Goal: Task Accomplishment & Management: Use online tool/utility

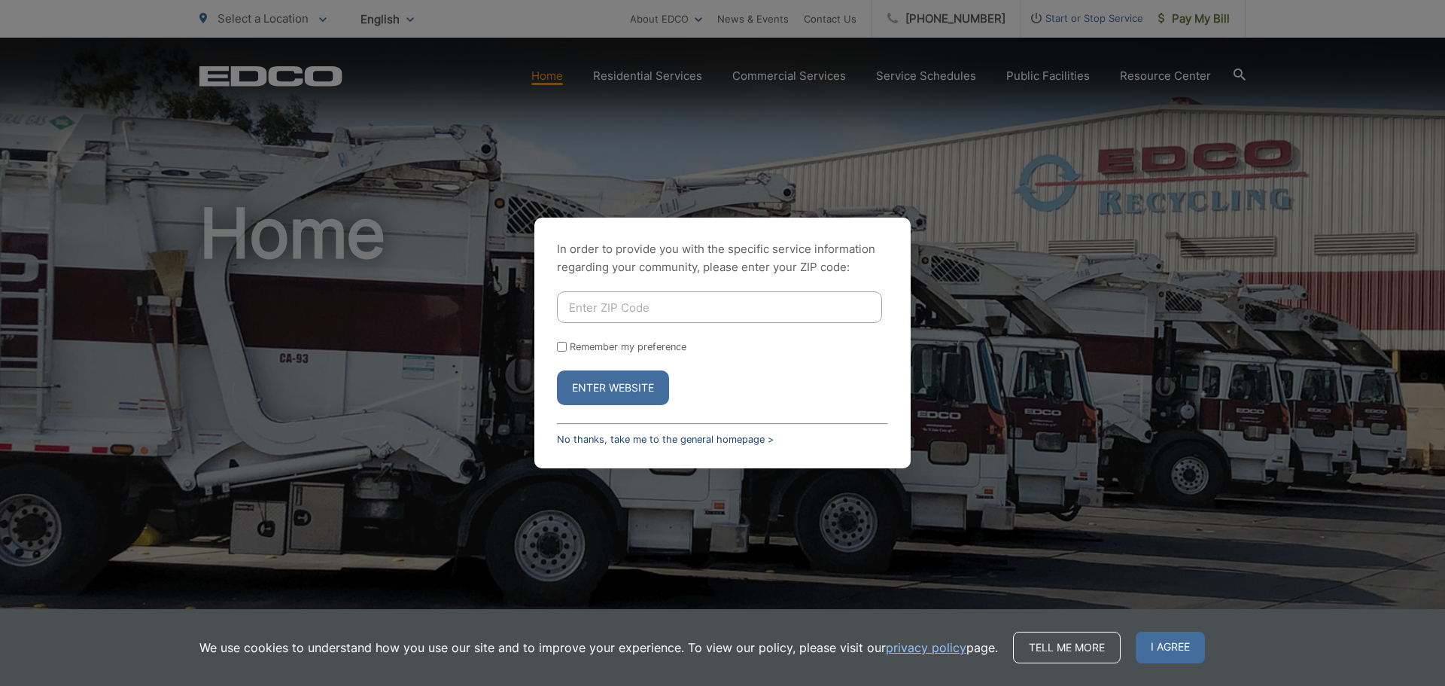
click at [621, 440] on link "No thanks, take me to the general homepage >" at bounding box center [665, 439] width 217 height 11
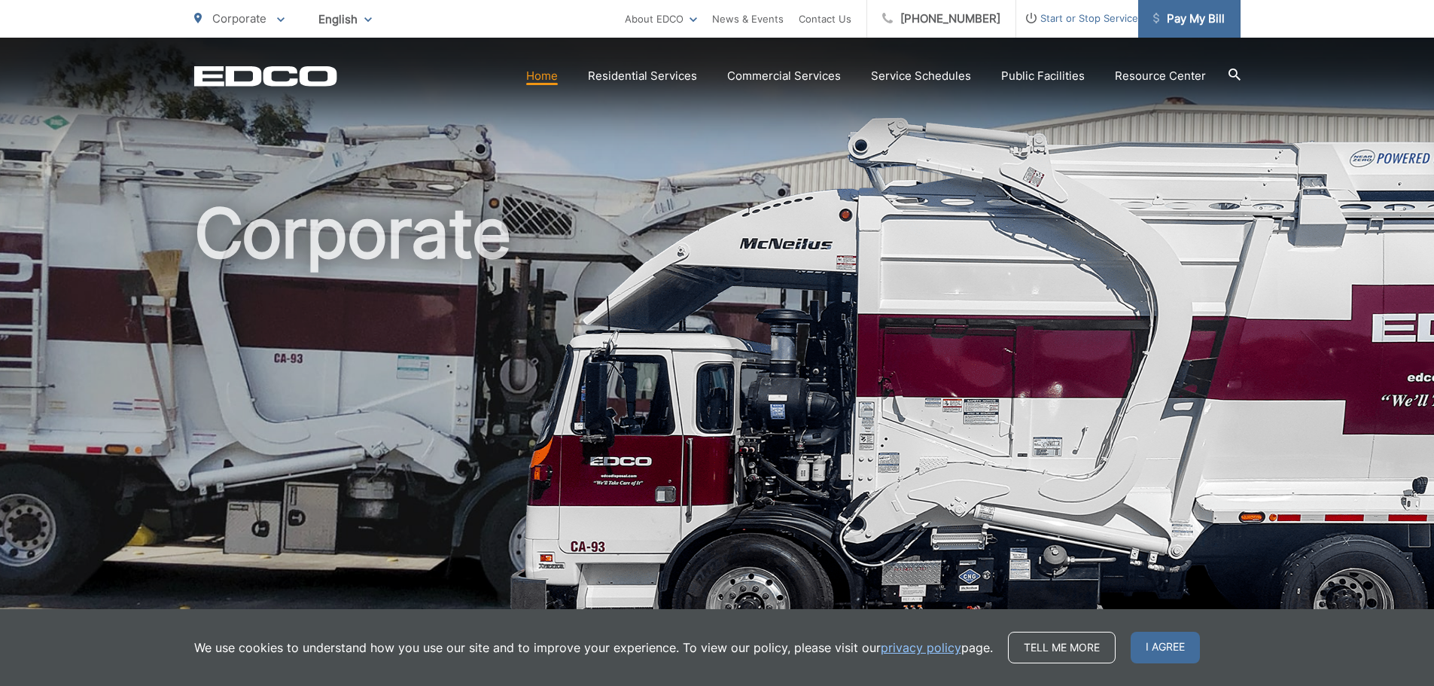
click at [1179, 6] on link "Pay My Bill" at bounding box center [1189, 19] width 102 height 38
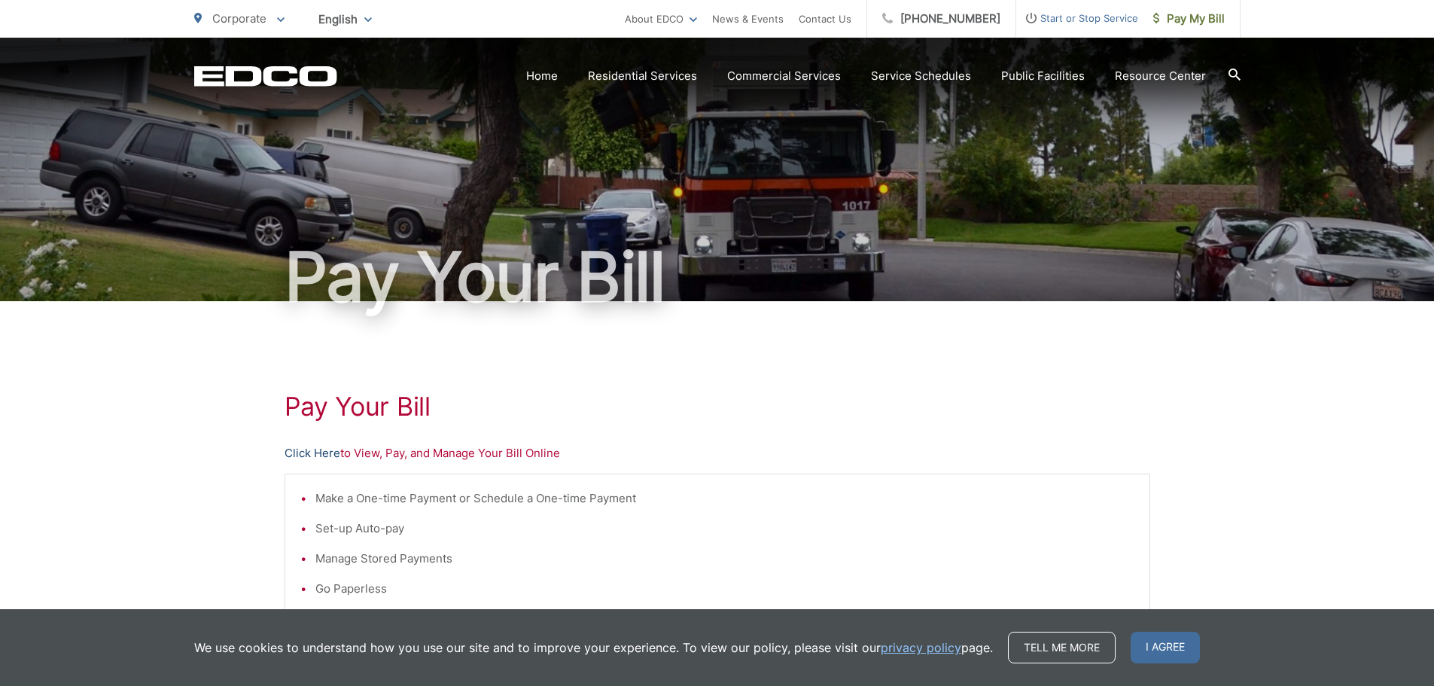
click at [329, 449] on link "Click Here" at bounding box center [313, 453] width 56 height 18
